Goal: Obtain resource: Download file/media

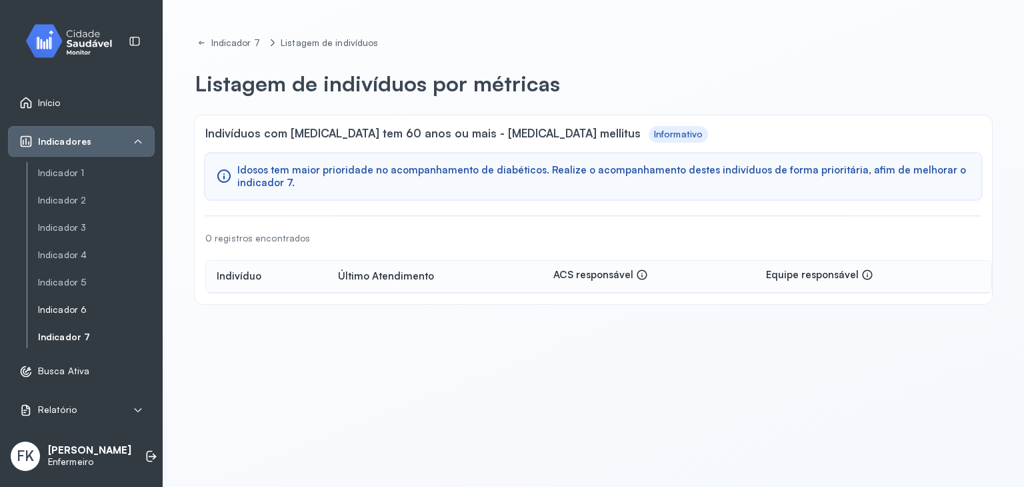
click at [60, 309] on link "Indicador 6" at bounding box center [96, 309] width 117 height 11
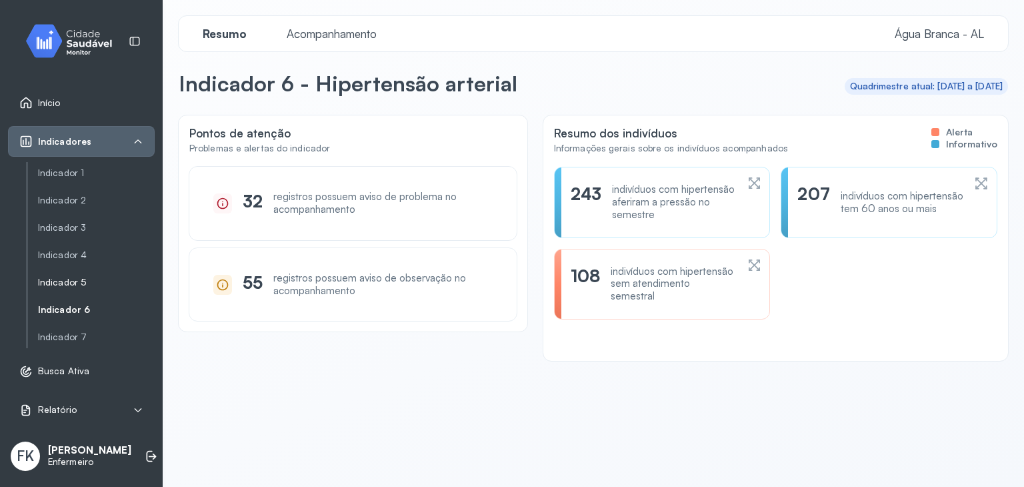
click at [69, 283] on link "Indicador 5" at bounding box center [96, 282] width 117 height 11
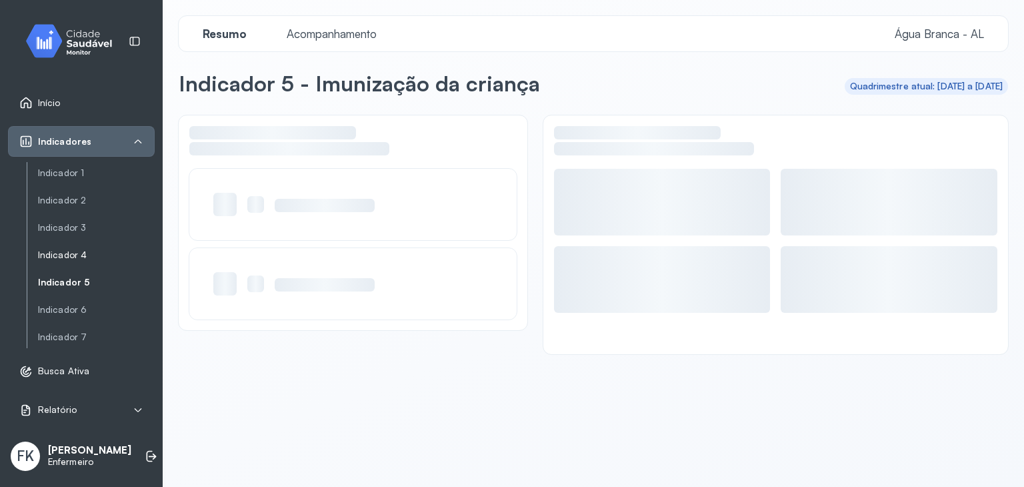
click at [83, 249] on link "Indicador 4" at bounding box center [96, 254] width 117 height 11
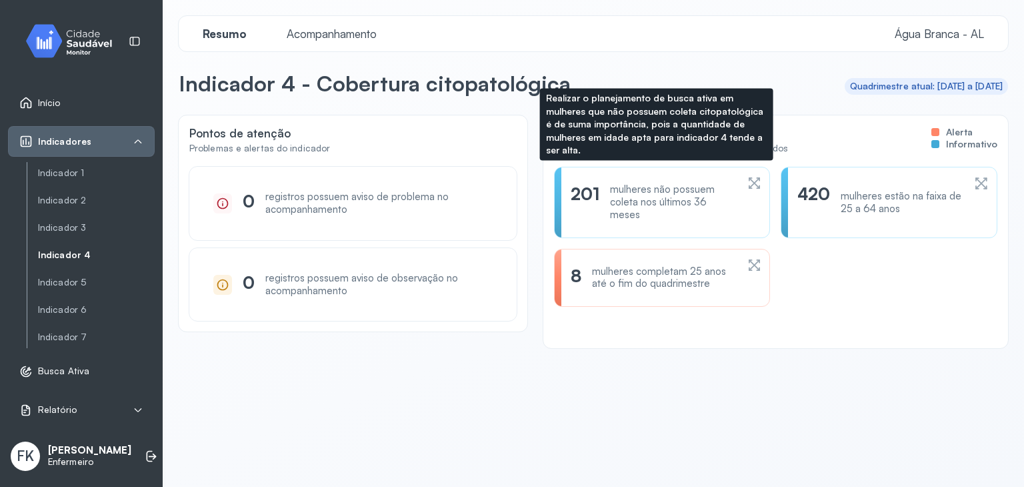
click at [644, 210] on div "mulheres não possuem coleta nos últimos 36 meses" at bounding box center [673, 201] width 126 height 37
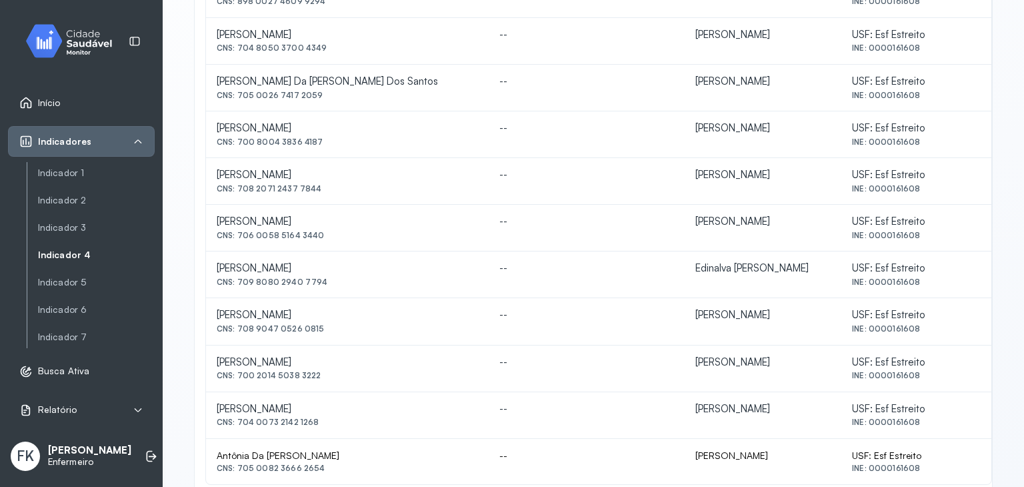
scroll to position [592, 0]
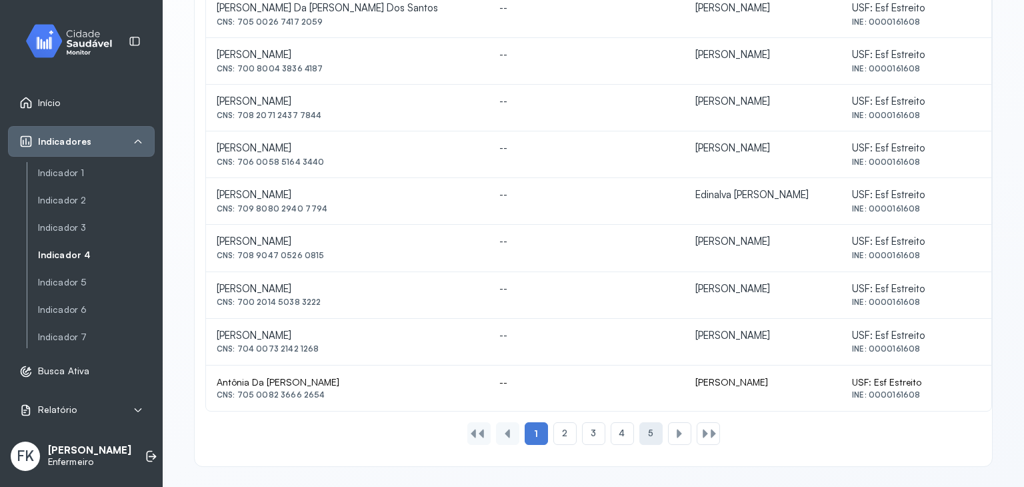
click at [648, 427] on span "5" at bounding box center [650, 432] width 5 height 11
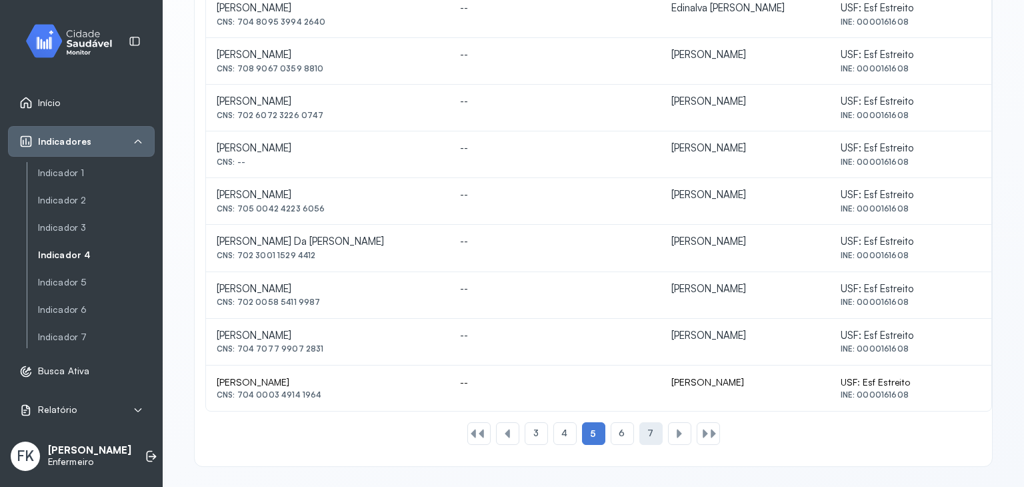
click at [648, 427] on span "7" at bounding box center [651, 432] width 6 height 11
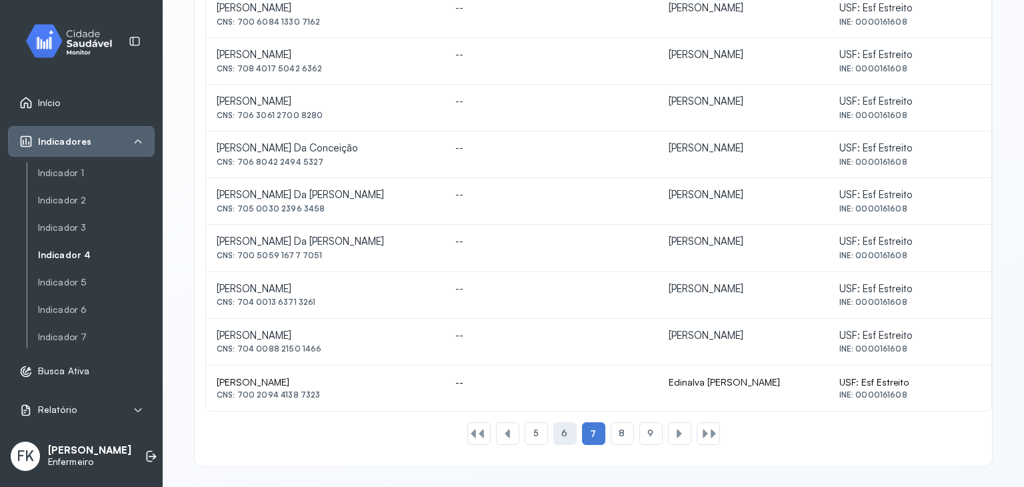
click at [561, 437] on div "6" at bounding box center [564, 433] width 23 height 23
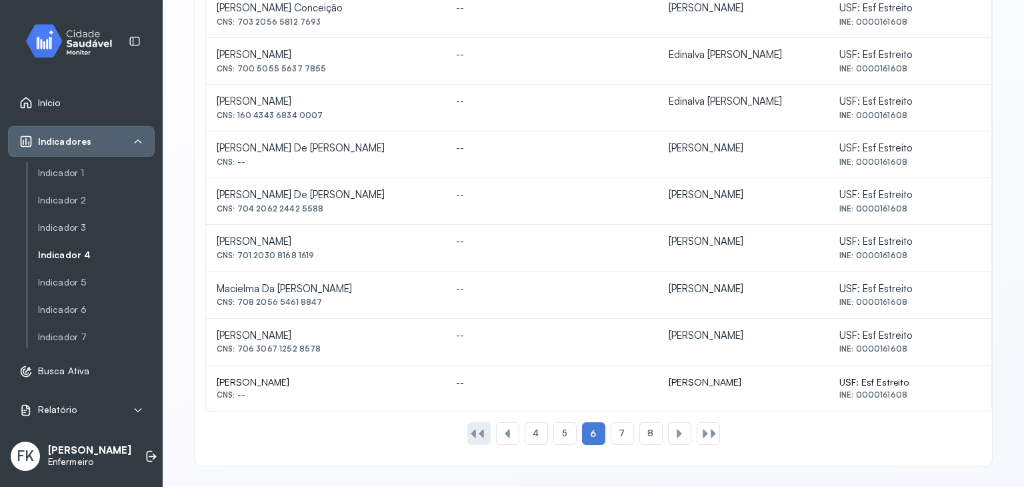
click at [478, 431] on div at bounding box center [481, 433] width 11 height 11
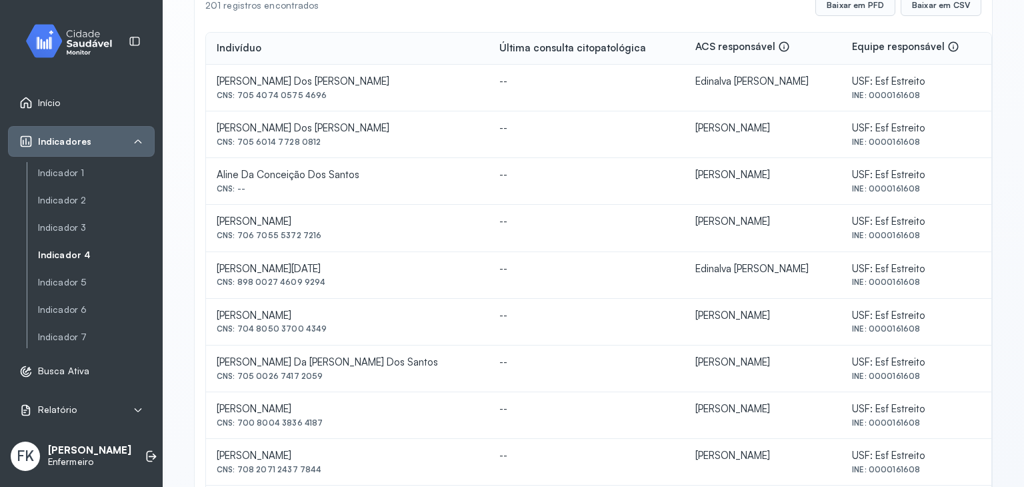
scroll to position [125, 0]
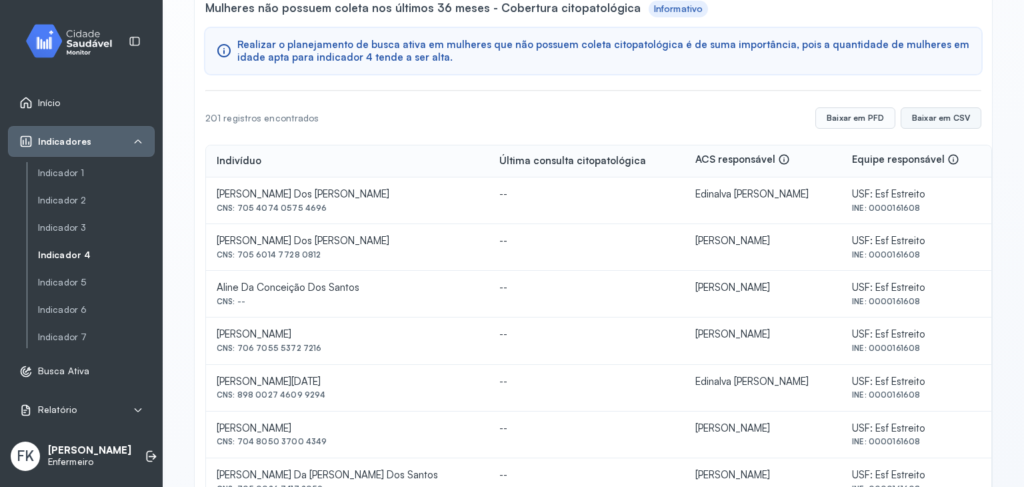
click at [944, 110] on button "Baixar em CSV" at bounding box center [941, 117] width 81 height 21
click at [855, 121] on button "Baixar em PFD" at bounding box center [856, 117] width 80 height 21
